Goal: Task Accomplishment & Management: Complete application form

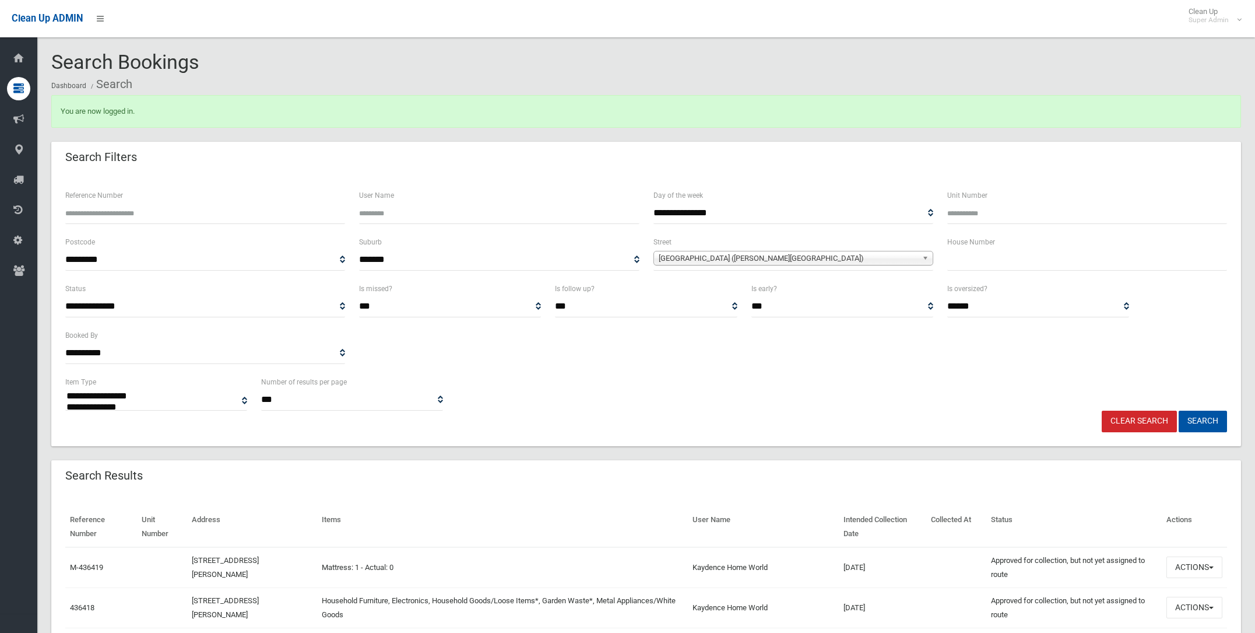
select select
click at [666, 255] on span "[GEOGRAPHIC_DATA] ([PERSON_NAME][GEOGRAPHIC_DATA])" at bounding box center [788, 258] width 259 height 14
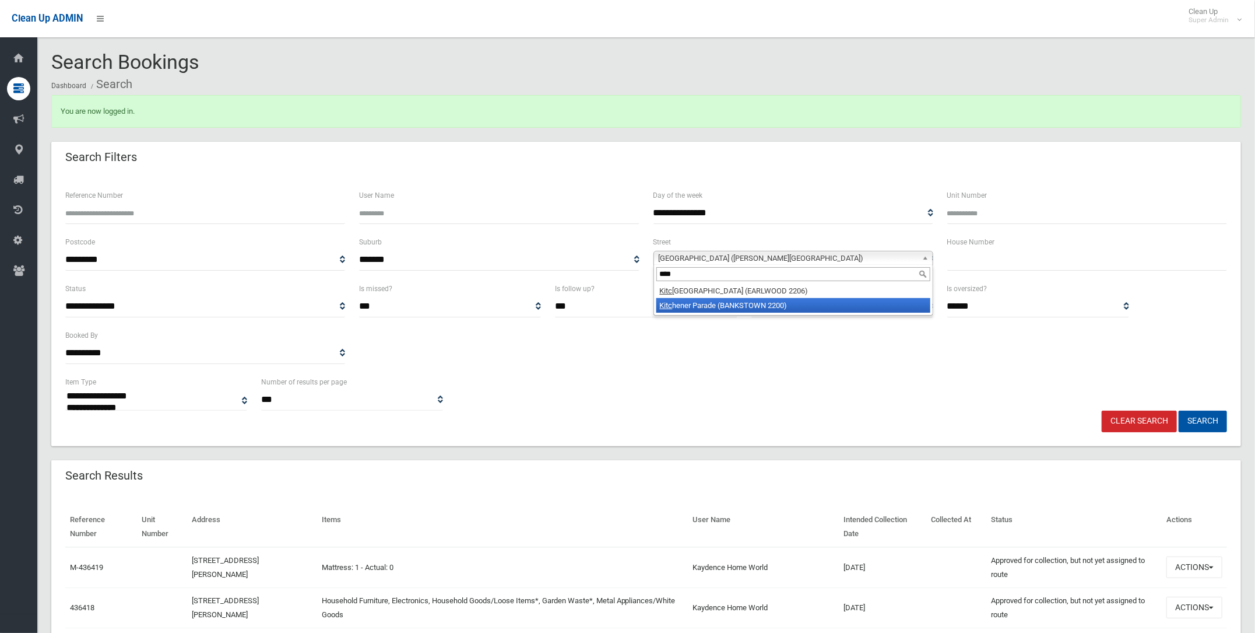
type input "****"
click at [695, 300] on li "Kitc hener Parade (BANKSTOWN 2200)" at bounding box center [793, 305] width 274 height 15
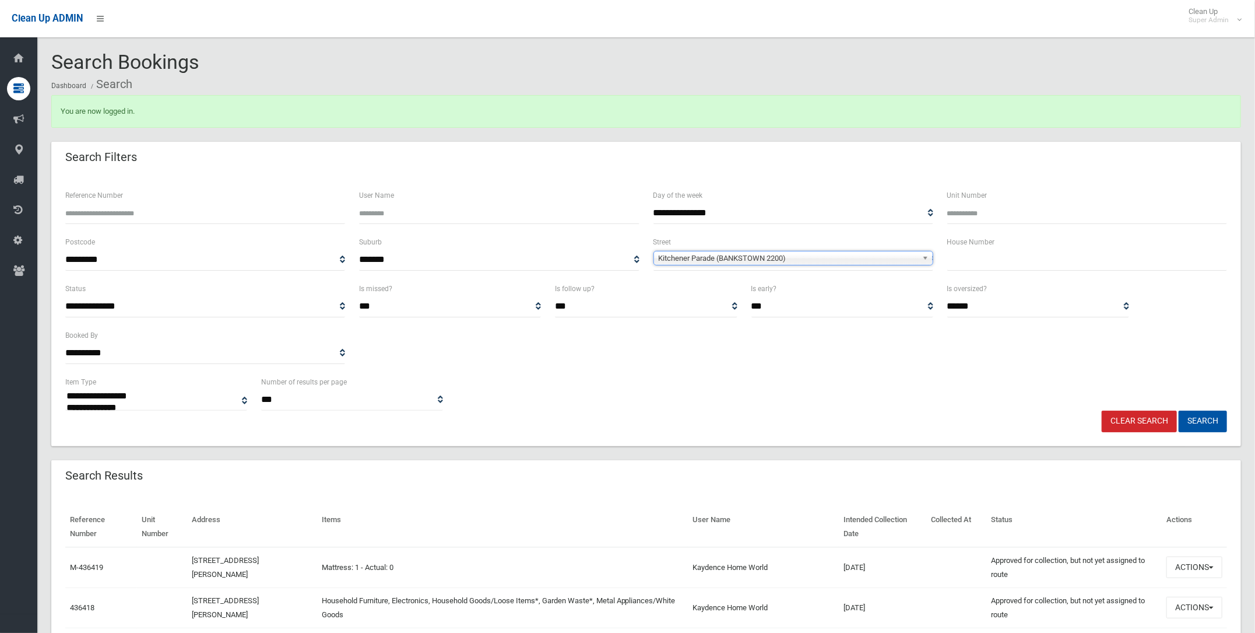
click at [958, 258] on input "text" at bounding box center [1087, 260] width 280 height 22
type input "**"
click at [1208, 414] on button "Search" at bounding box center [1203, 421] width 48 height 22
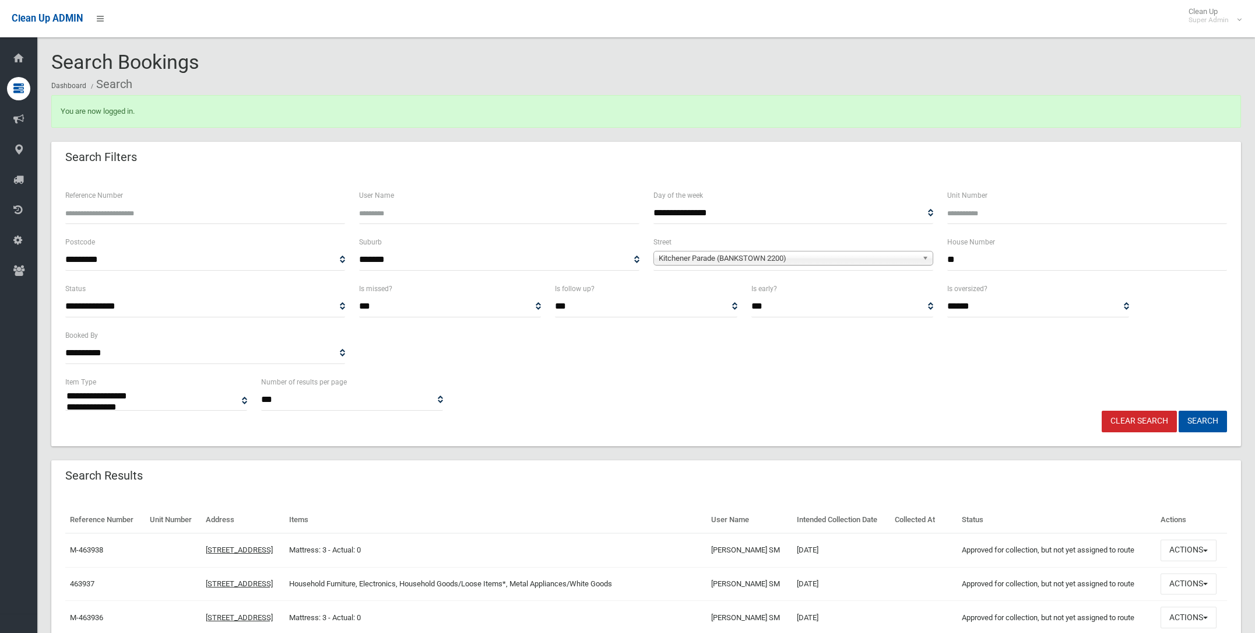
select select
click at [684, 254] on span "Kitchener Parade (BANKSTOWN 2200)" at bounding box center [788, 258] width 259 height 14
click at [735, 255] on span "Kitchener Parade (BANKSTOWN 2200)" at bounding box center [788, 258] width 259 height 14
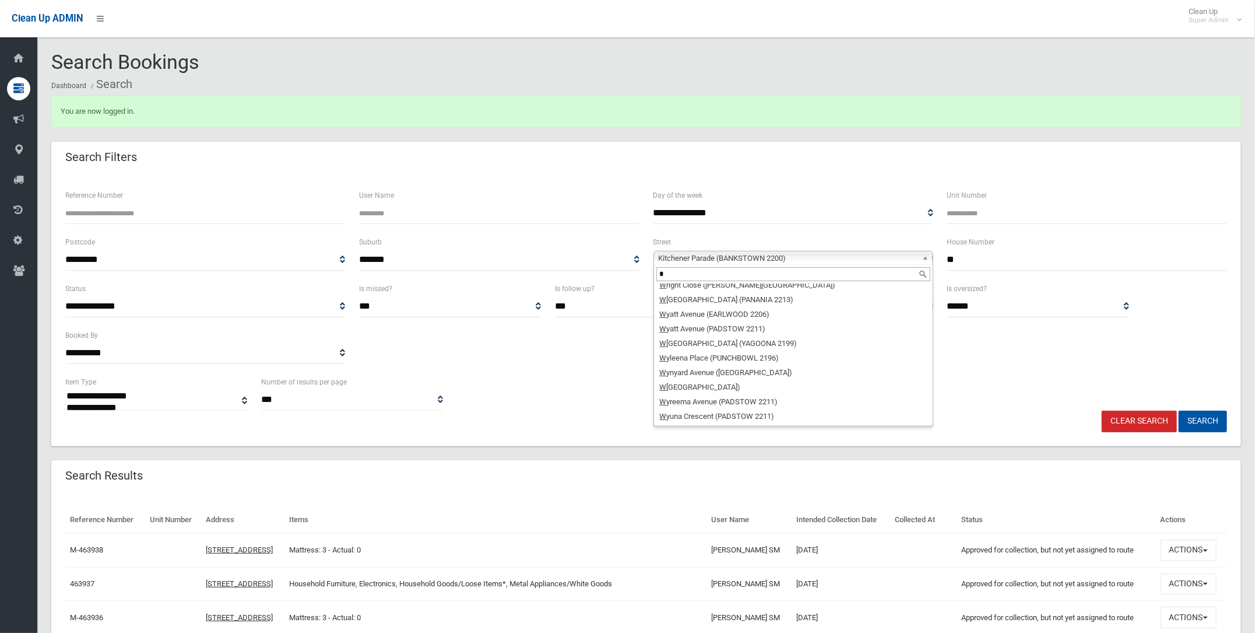
scroll to position [0, 0]
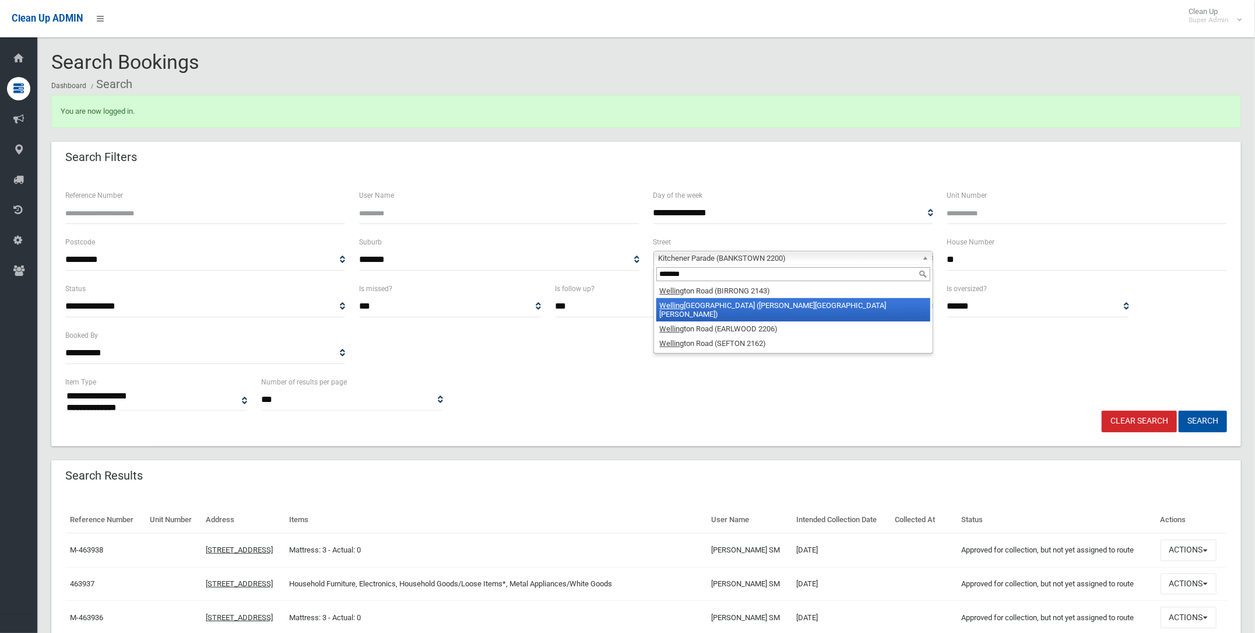
type input "*******"
click at [712, 300] on li "Welling ton Road (CHESTER HILL 2162)" at bounding box center [793, 309] width 274 height 23
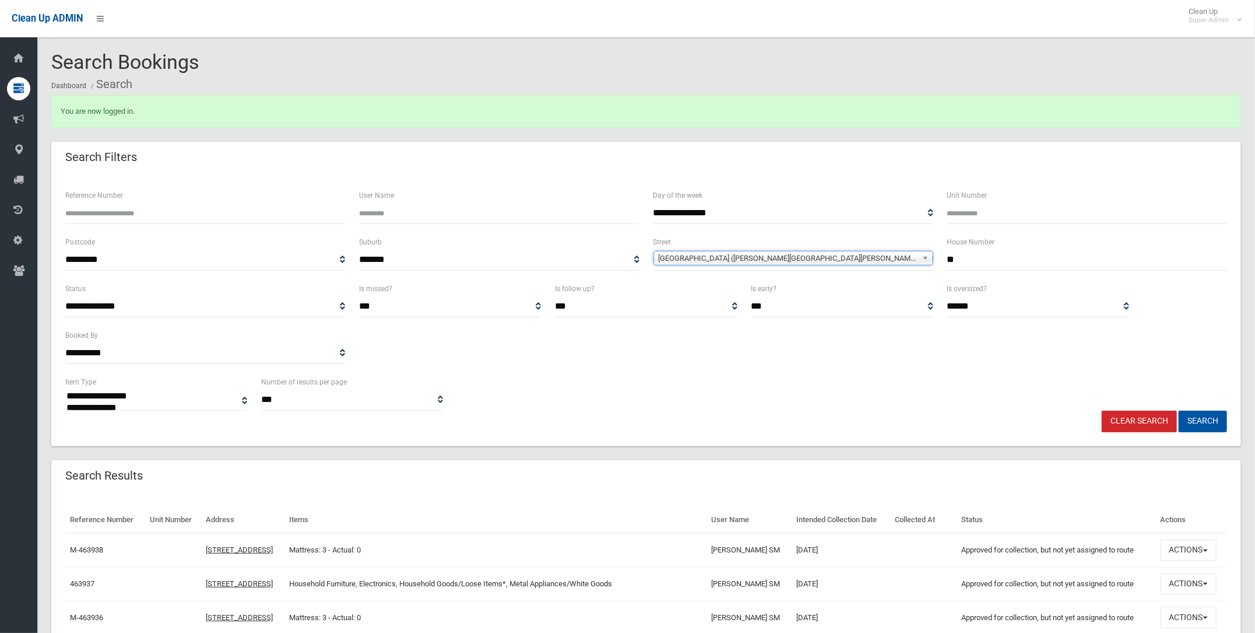
click at [965, 255] on input "**" at bounding box center [1087, 260] width 280 height 22
type input "*"
type input "**"
click at [1199, 416] on button "Search" at bounding box center [1203, 421] width 48 height 22
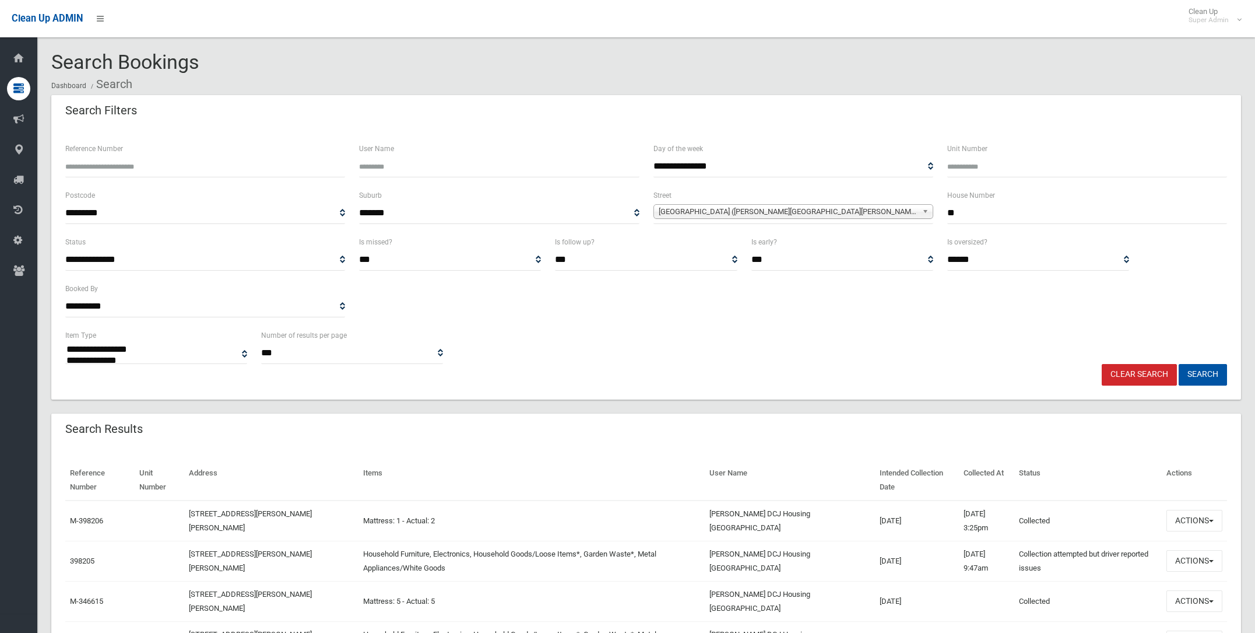
select select
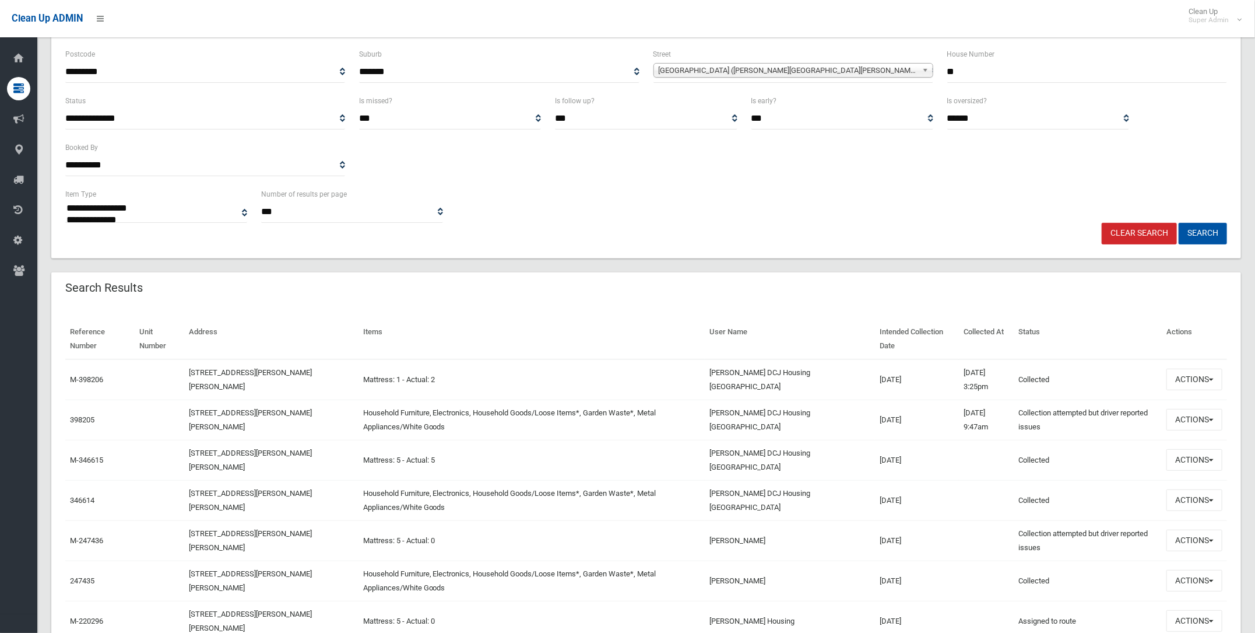
scroll to position [145, 0]
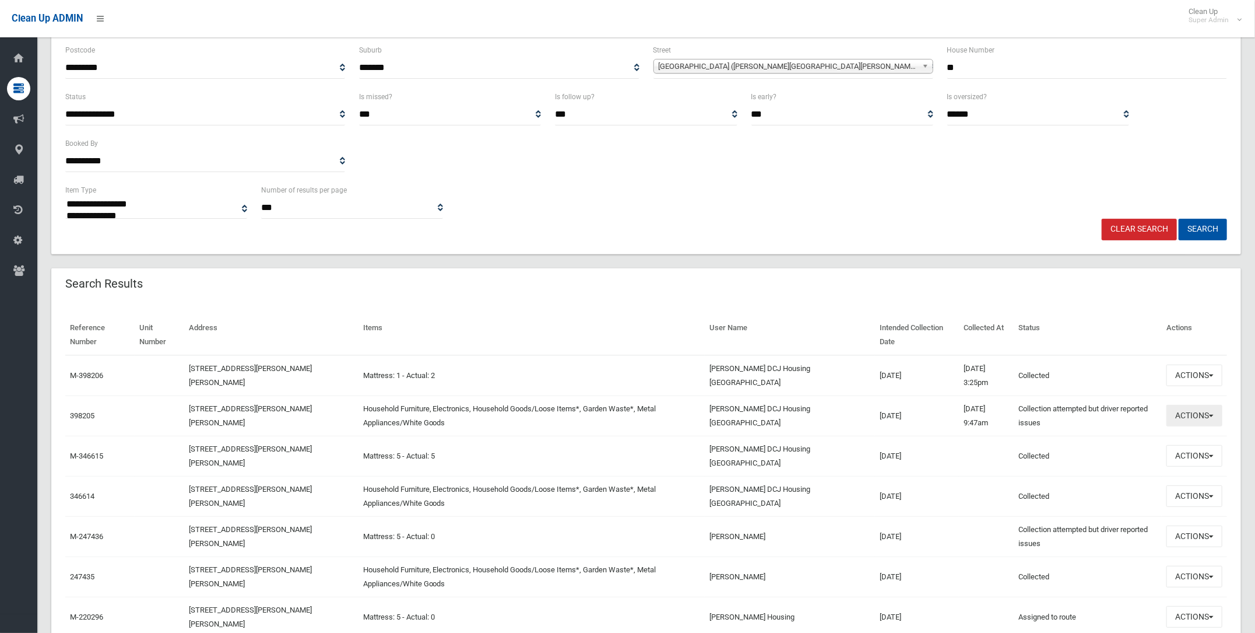
click at [1182, 410] on button "Actions" at bounding box center [1195, 416] width 56 height 22
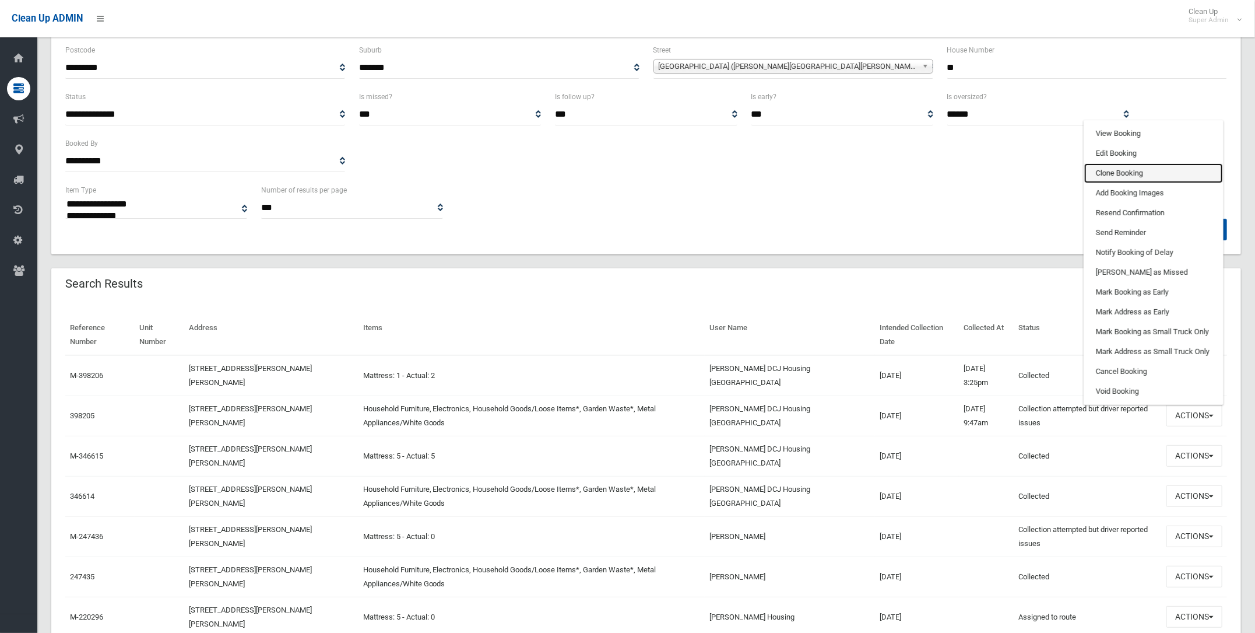
click at [1116, 168] on link "Clone Booking" at bounding box center [1153, 173] width 139 height 20
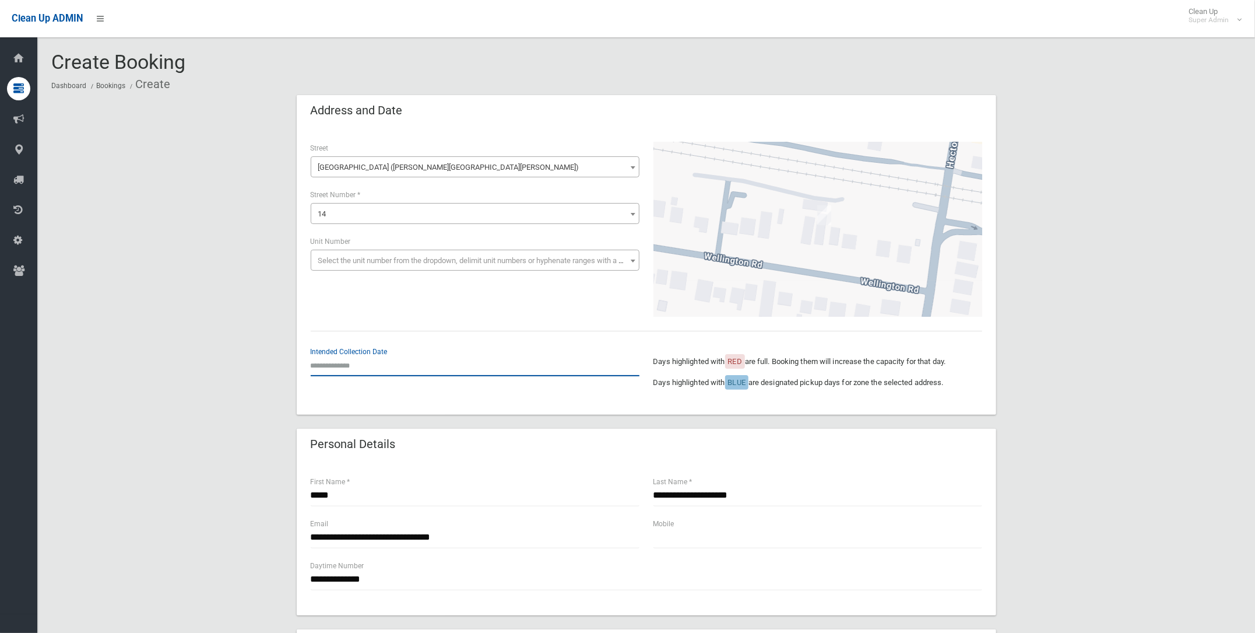
click at [328, 362] on input "text" at bounding box center [475, 365] width 329 height 22
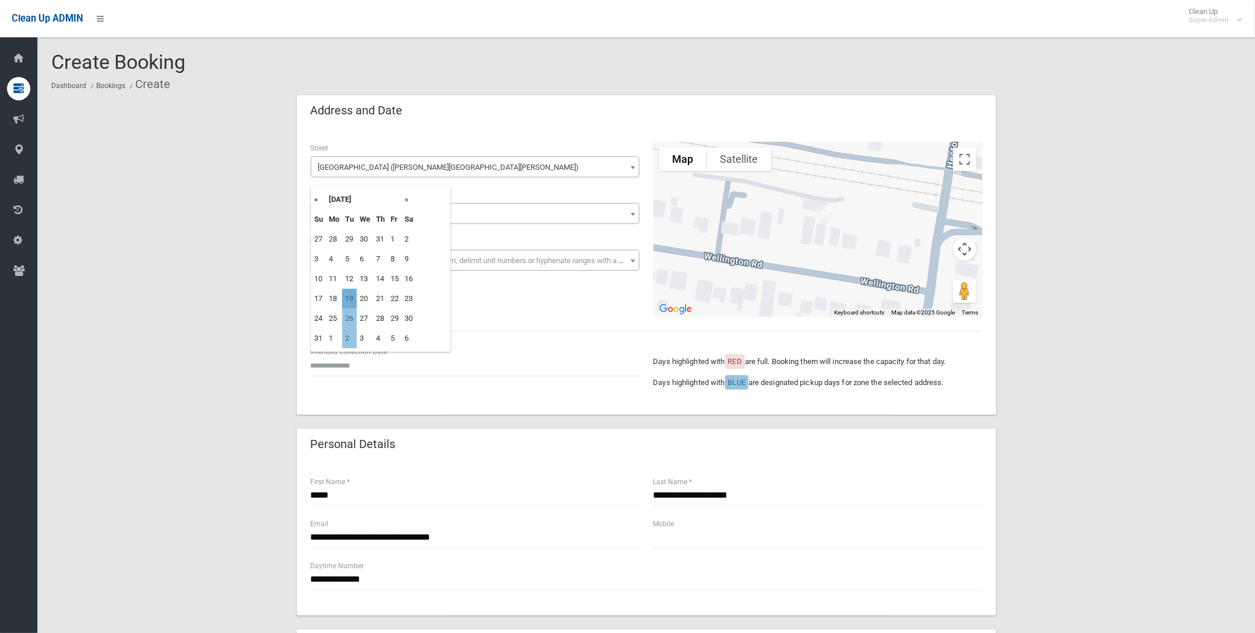
click at [349, 297] on td "19" at bounding box center [349, 299] width 15 height 20
type input "**********"
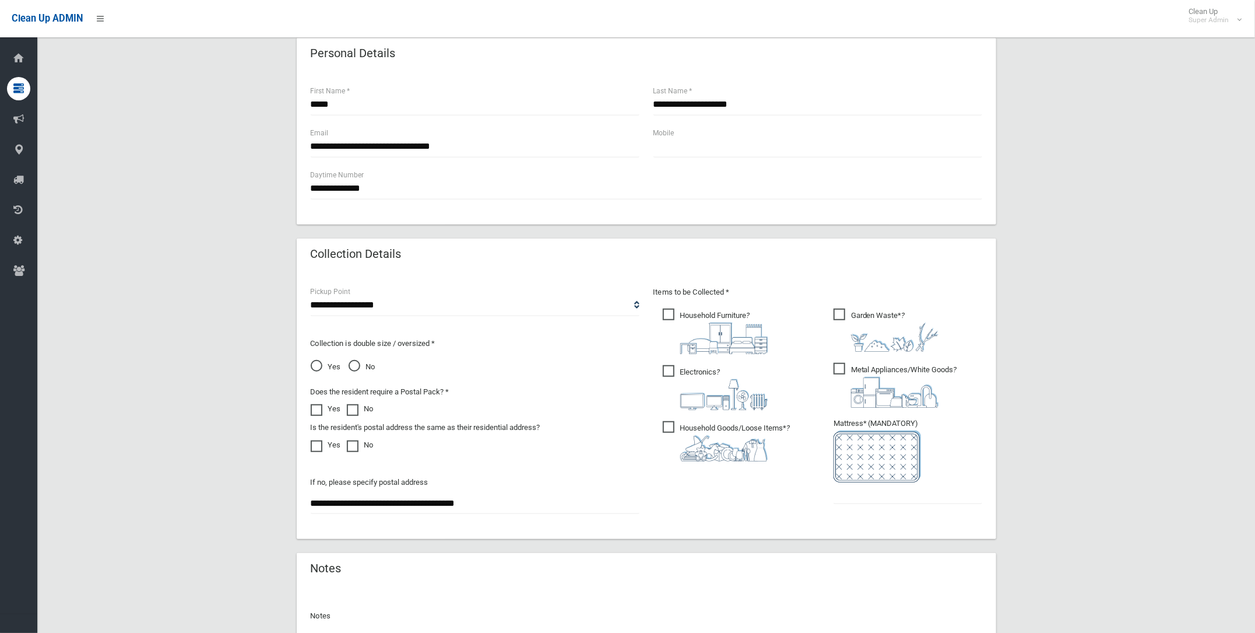
scroll to position [437, 0]
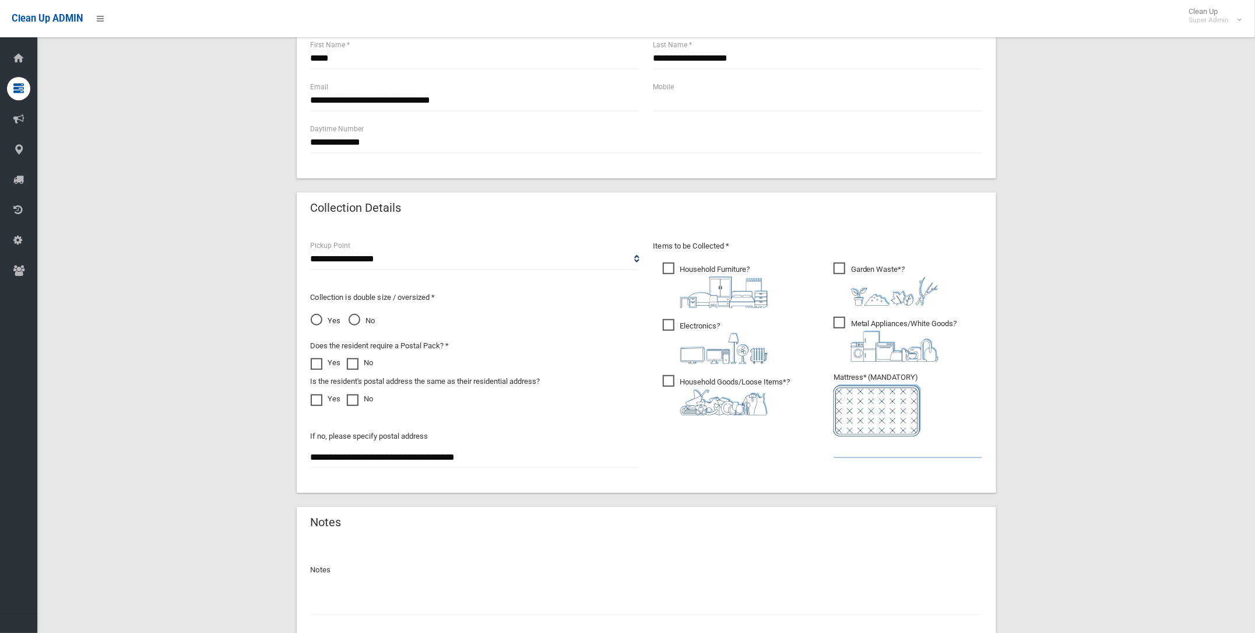
click at [844, 445] on input "text" at bounding box center [908, 447] width 149 height 22
click at [839, 265] on span "Garden Waste* ?" at bounding box center [886, 283] width 105 height 43
click at [854, 445] on input "text" at bounding box center [908, 447] width 149 height 22
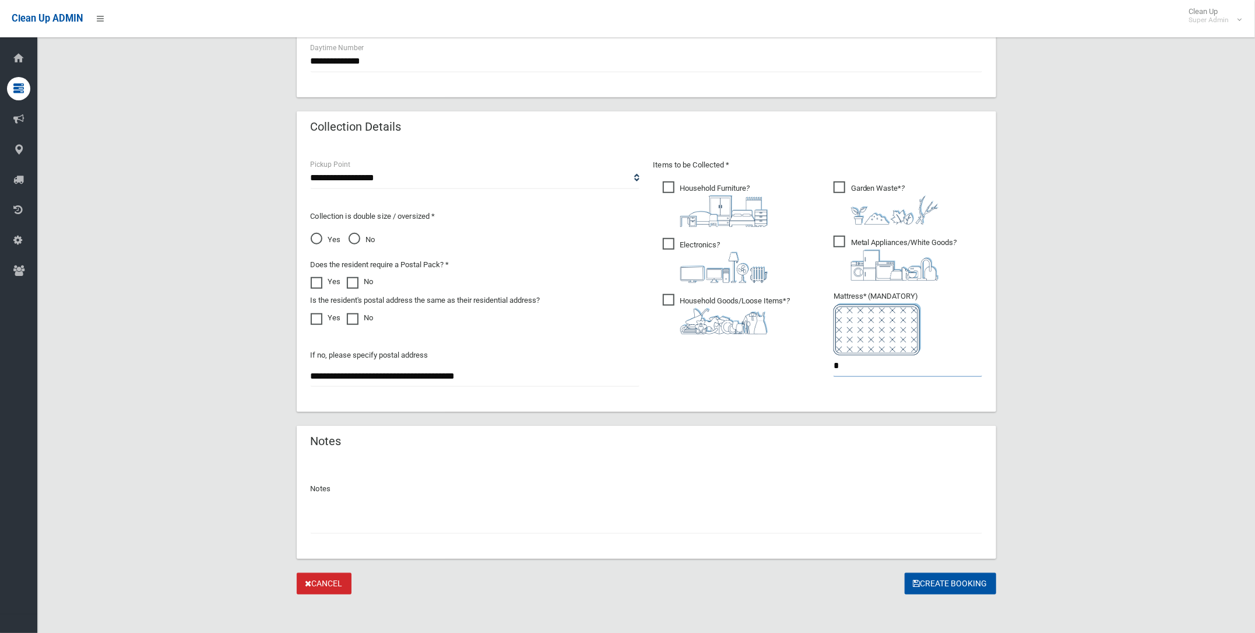
scroll to position [520, 0]
type input "*"
click at [926, 577] on button "Create Booking" at bounding box center [951, 581] width 92 height 22
